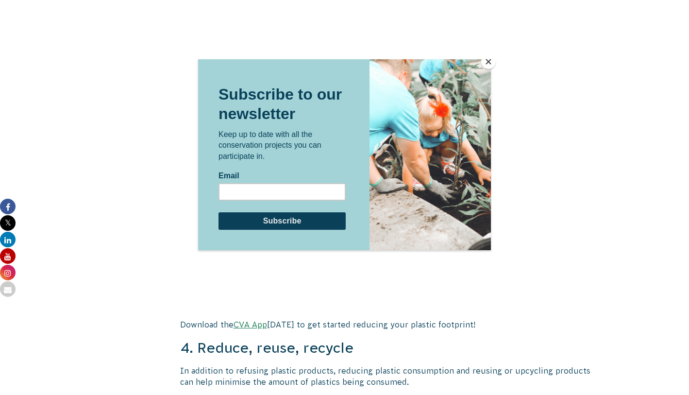
scroll to position [1695, 0]
click at [493, 60] on button "Close" at bounding box center [488, 61] width 15 height 15
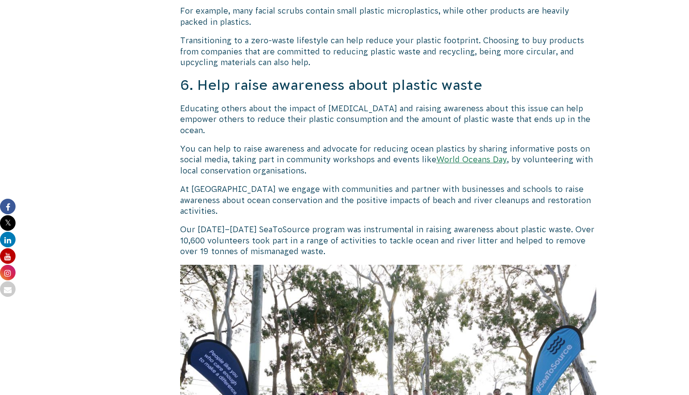
scroll to position [2487, 0]
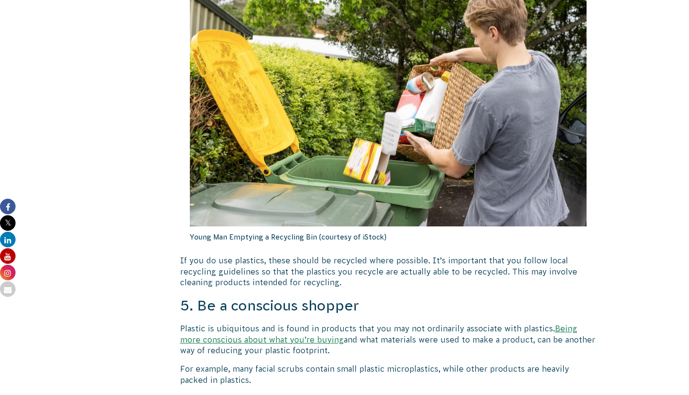
scroll to position [2129, 0]
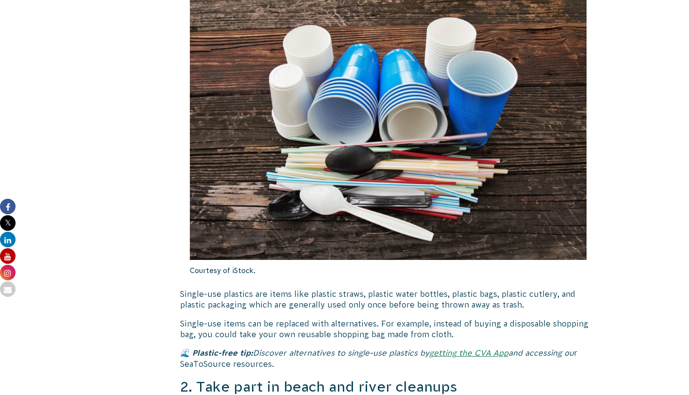
scroll to position [860, 0]
